Goal: Answer question/provide support

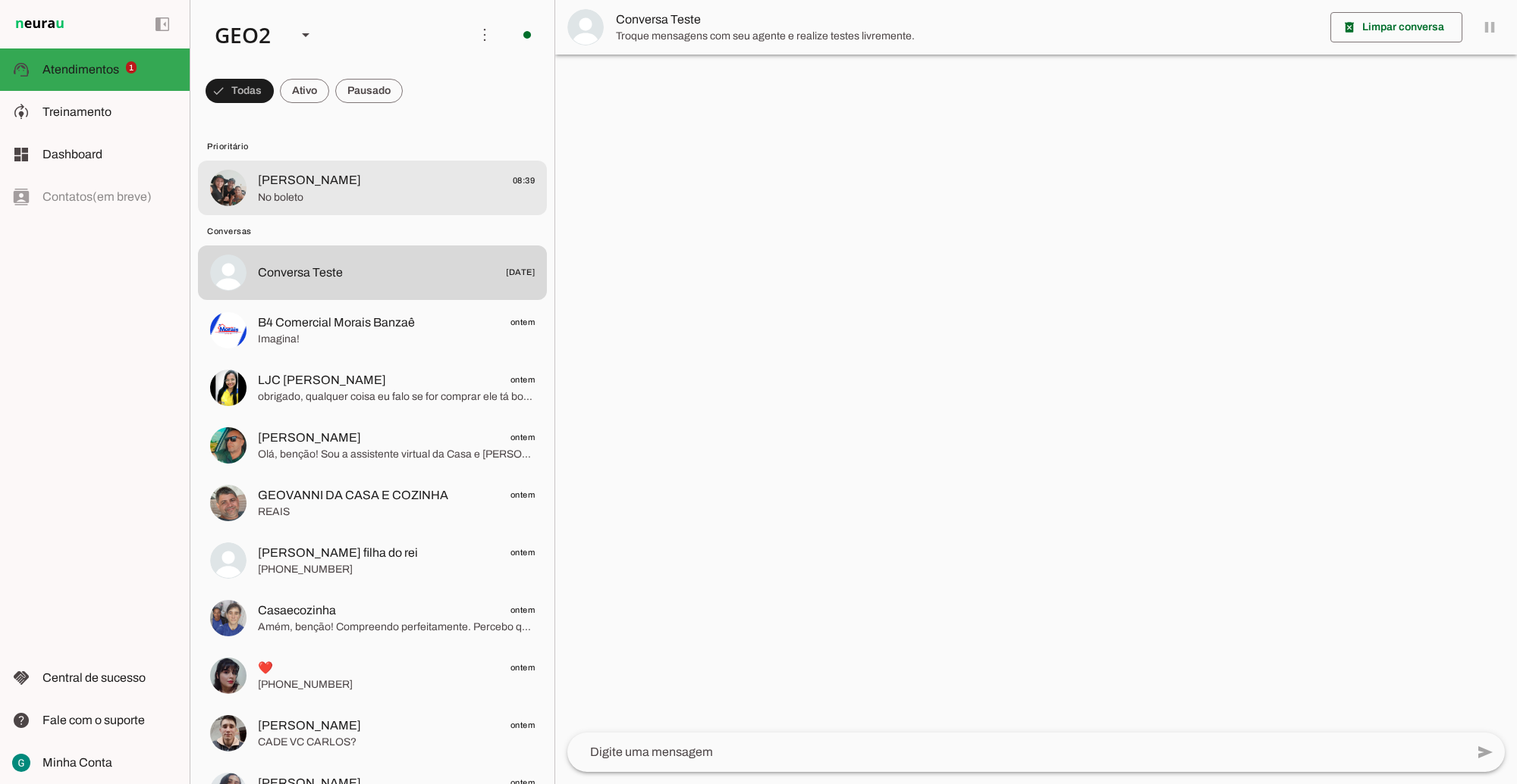
click at [302, 194] on span "No boleto" at bounding box center [396, 197] width 277 height 15
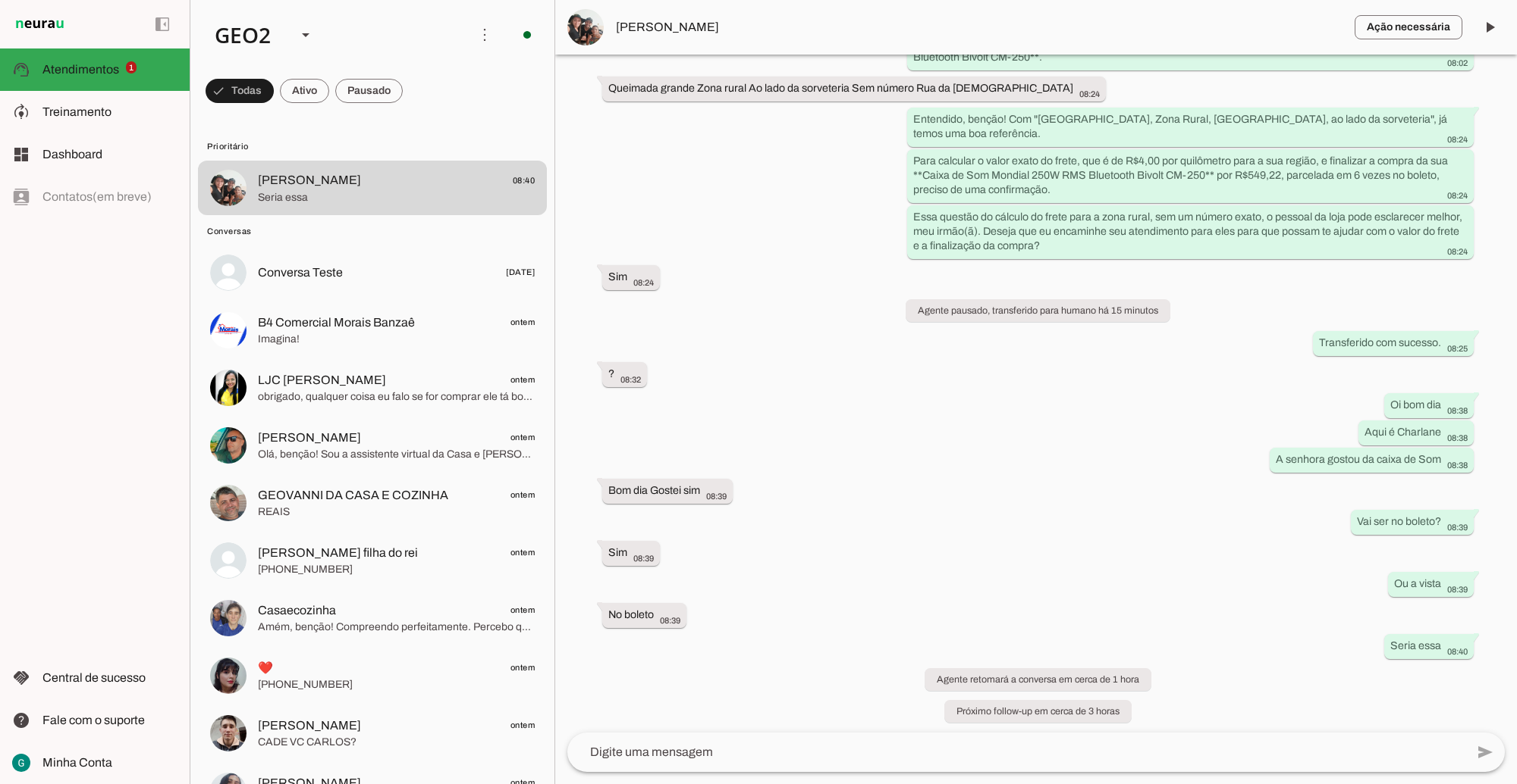
scroll to position [1236, 0]
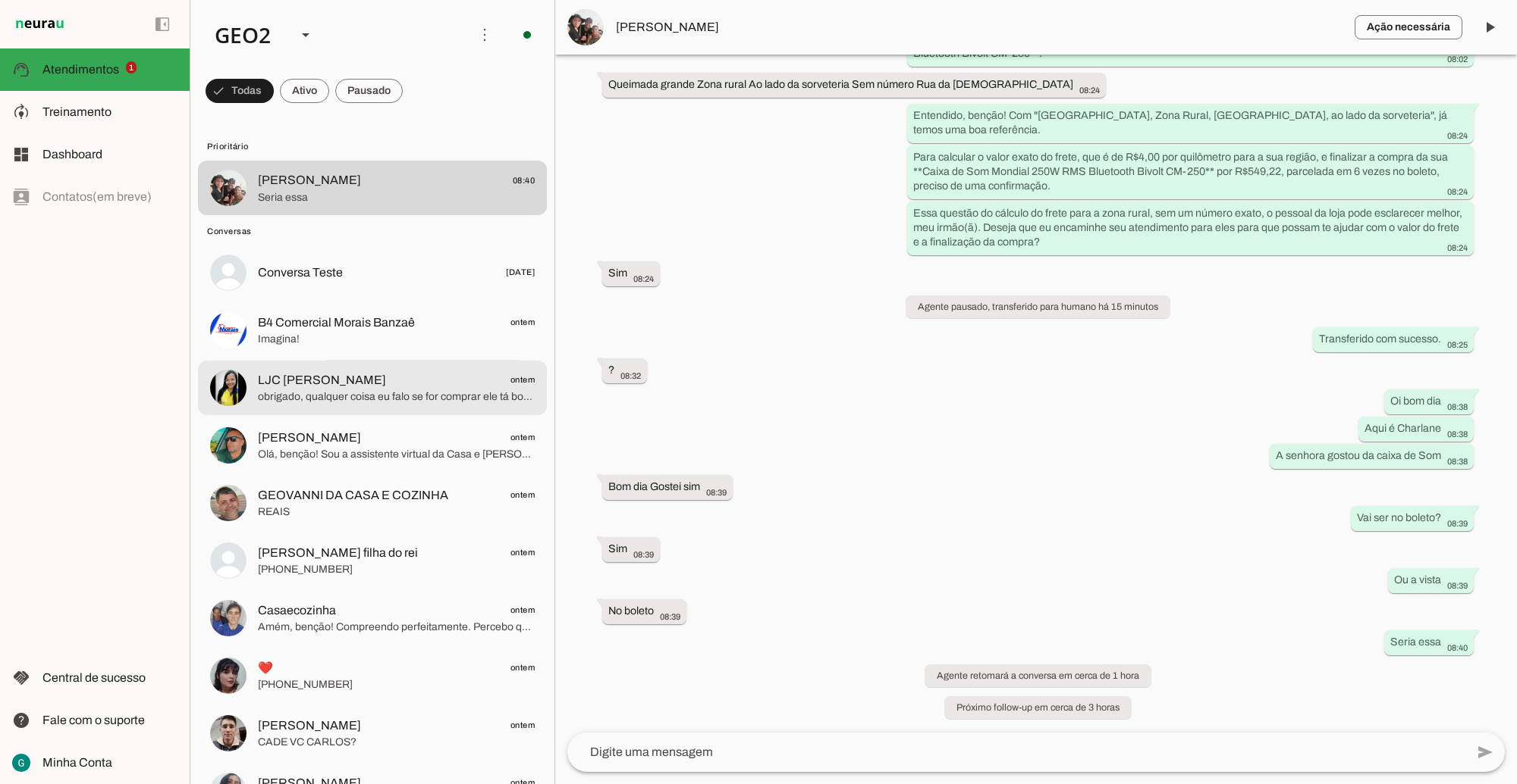
click at [356, 398] on span "obrigado, qualquer coisa eu falo se for comprar ele tá bom??" at bounding box center [396, 396] width 277 height 15
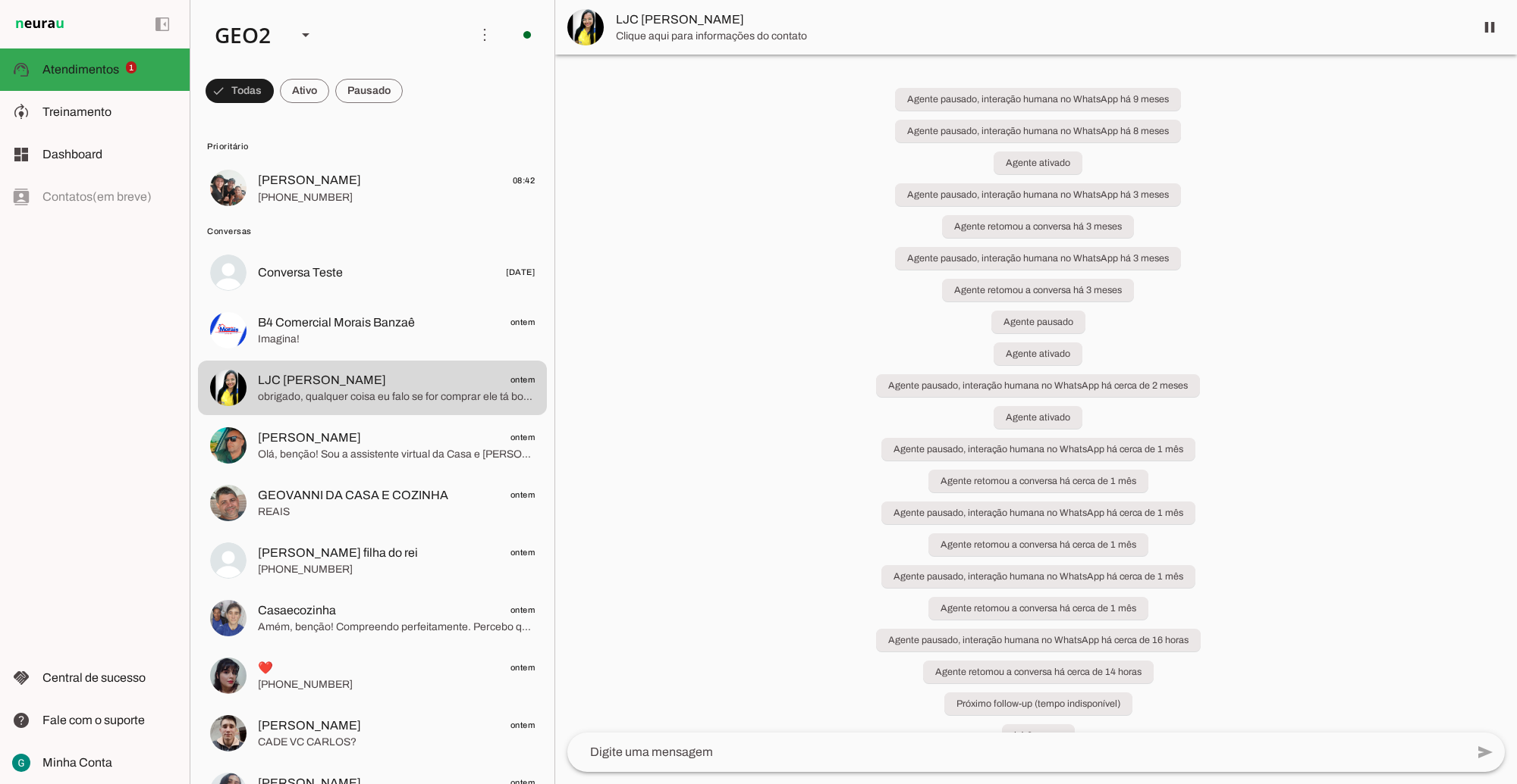
click at [782, 459] on div "Agente pausado, interação humana no WhatsApp há 9 meses Agente pausado, interaç…" at bounding box center [1036, 394] width 962 height 678
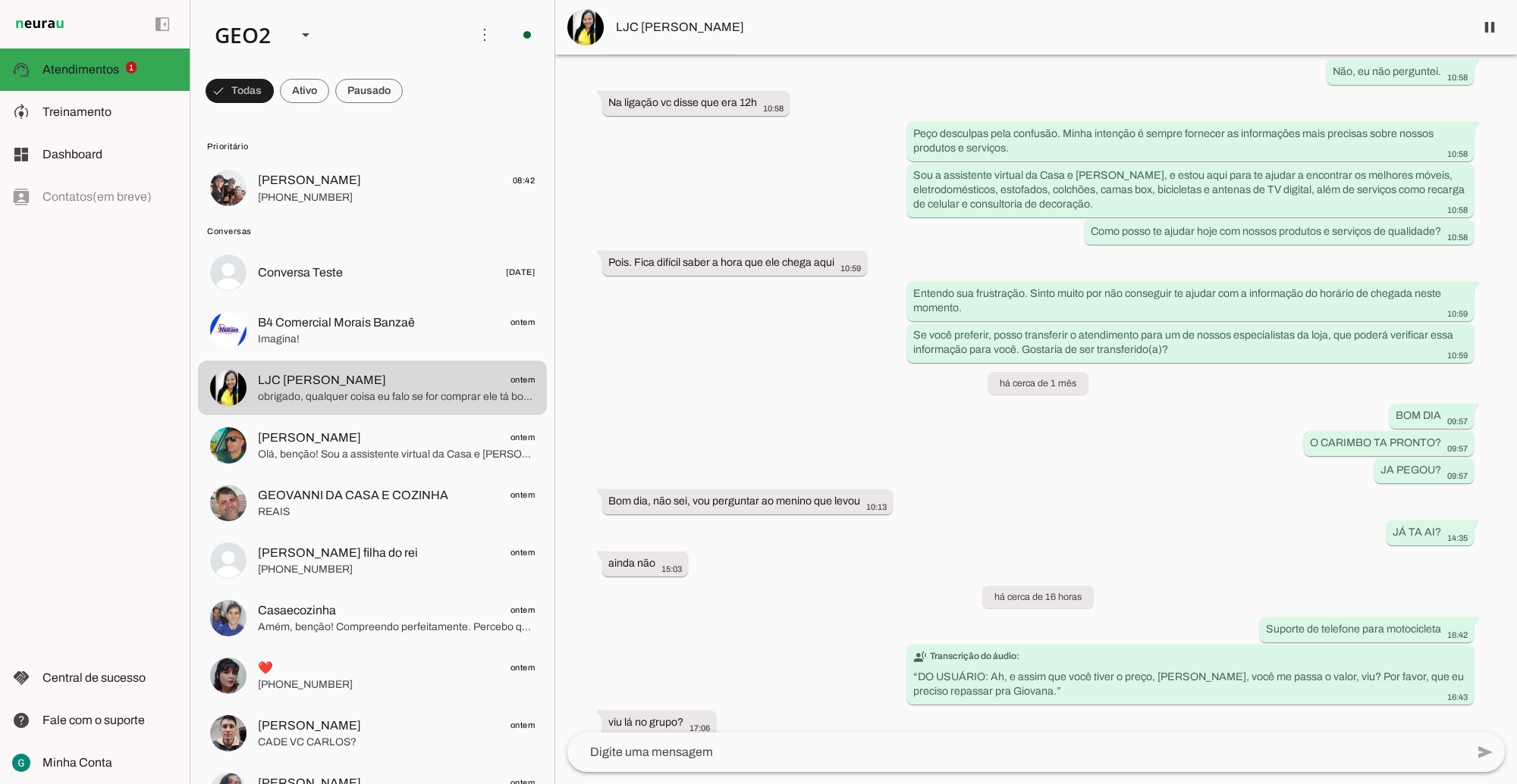
scroll to position [3178, 0]
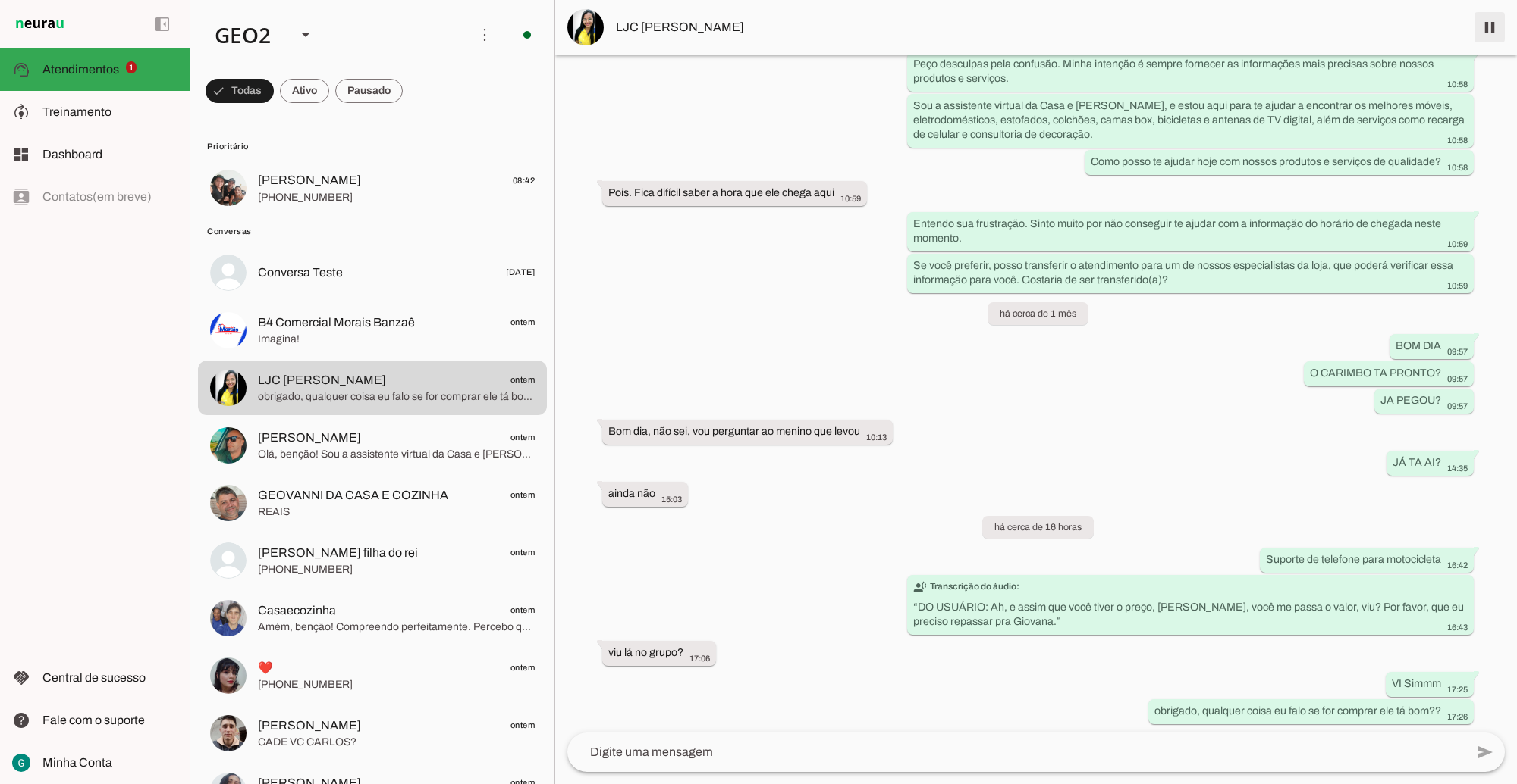
click at [1032, 26] on span at bounding box center [1489, 26] width 36 height 36
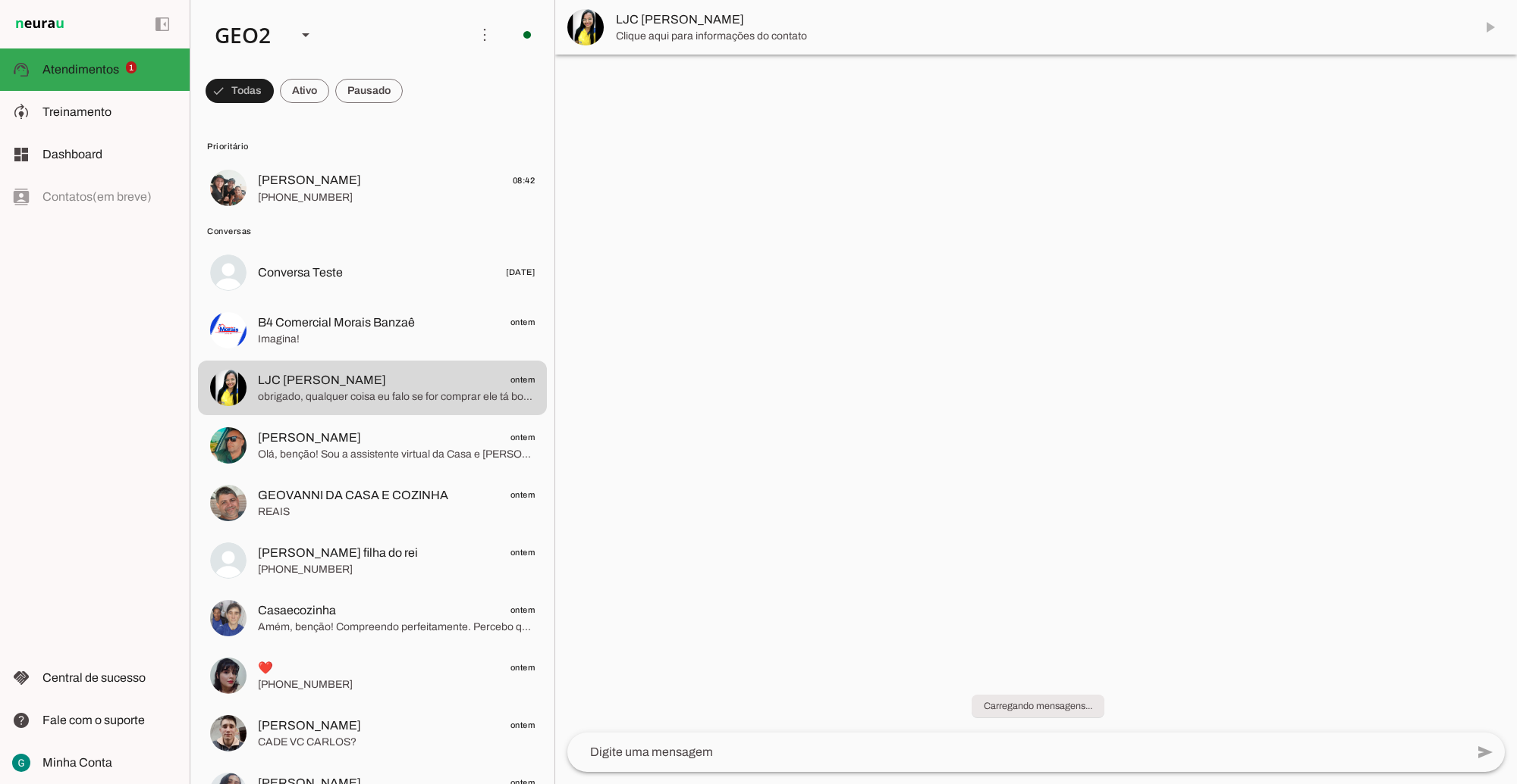
scroll to position [0, 0]
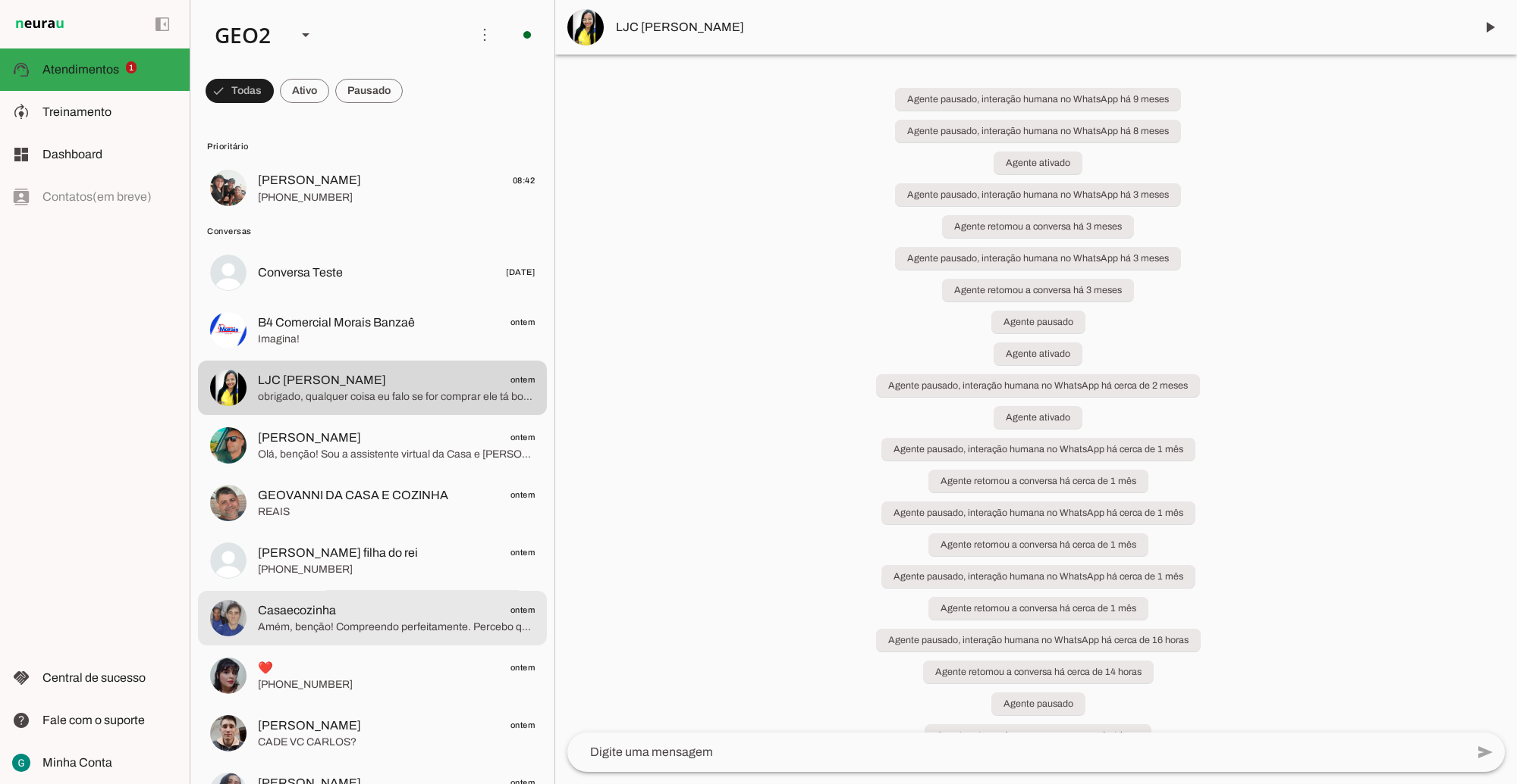
click at [376, 620] on span "Amém, benção! Compreendo perfeitamente. Percebo que talvez você esteja um pouqu…" at bounding box center [396, 627] width 277 height 15
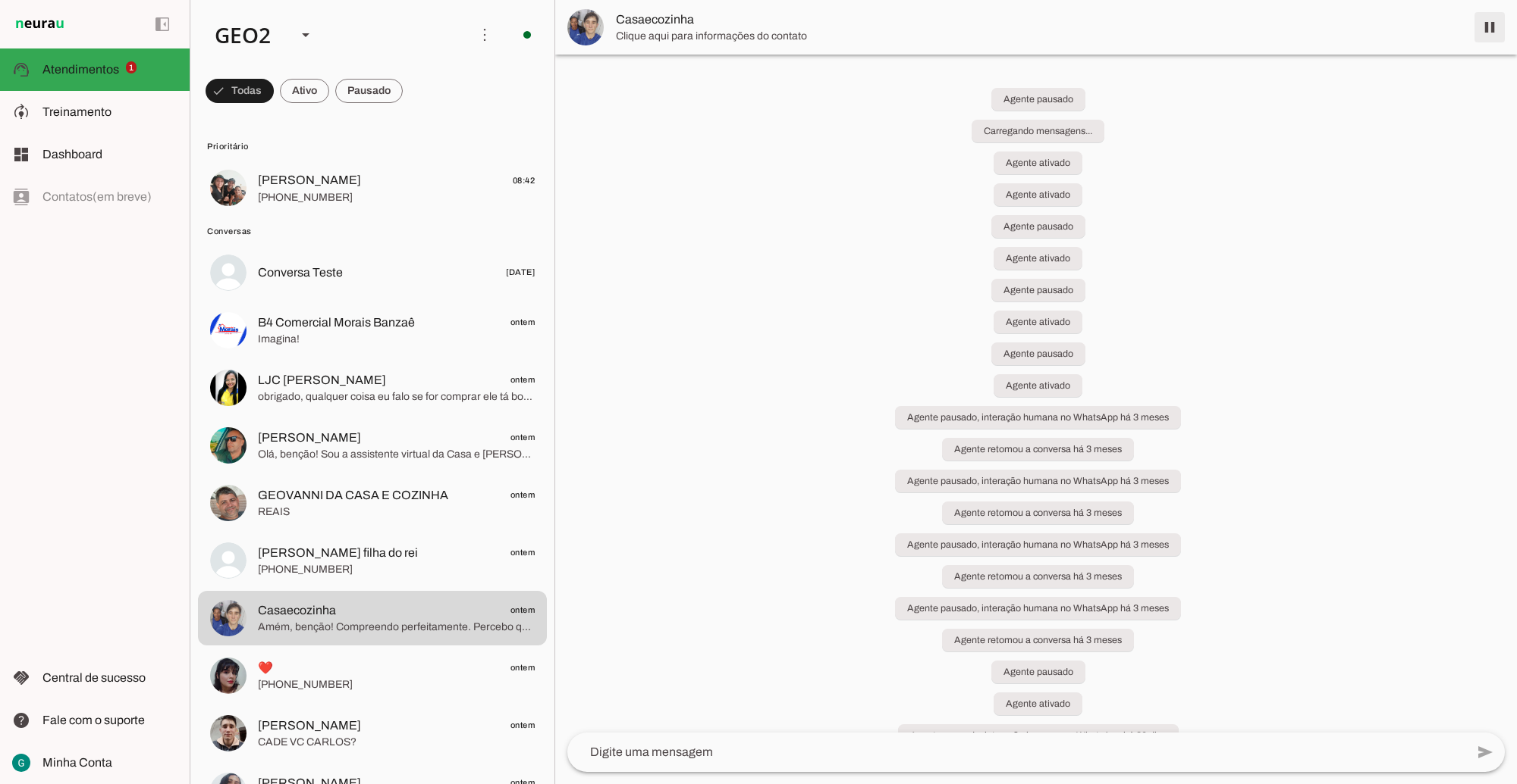
click at [1032, 21] on span at bounding box center [1489, 26] width 36 height 36
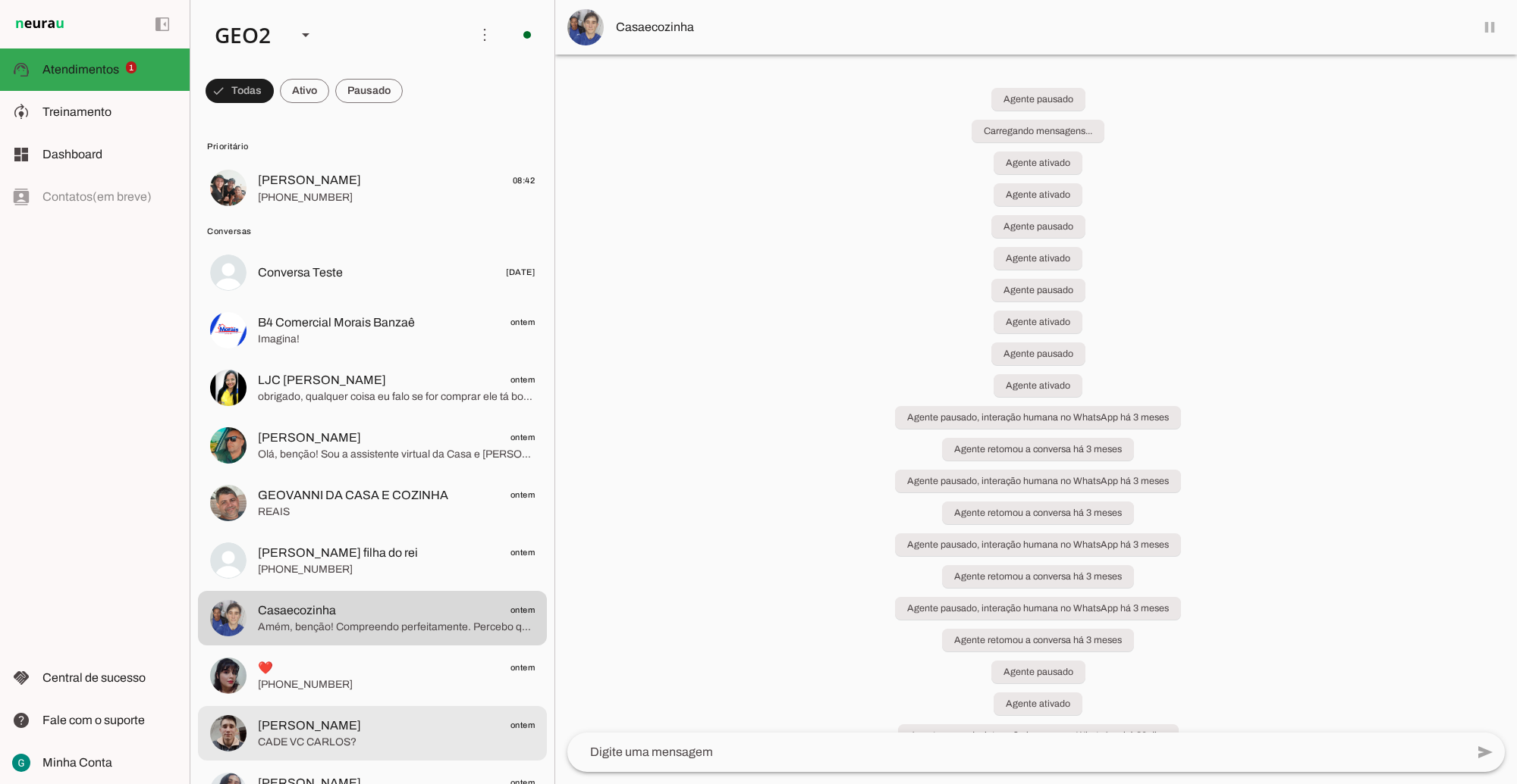
scroll to position [95, 0]
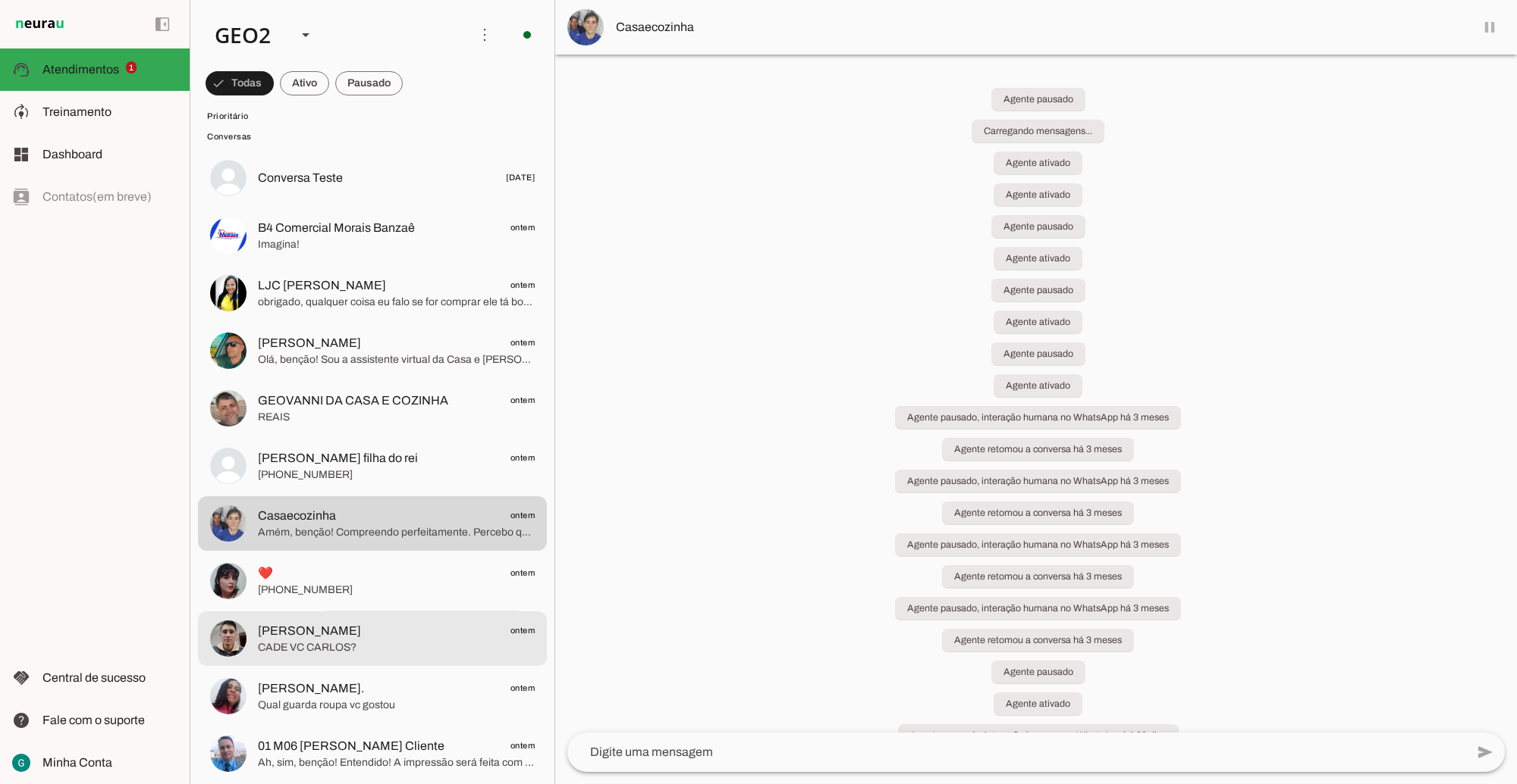
click at [370, 642] on span "CADE VC CARLOS?" at bounding box center [396, 647] width 277 height 15
